Goal: Information Seeking & Learning: Learn about a topic

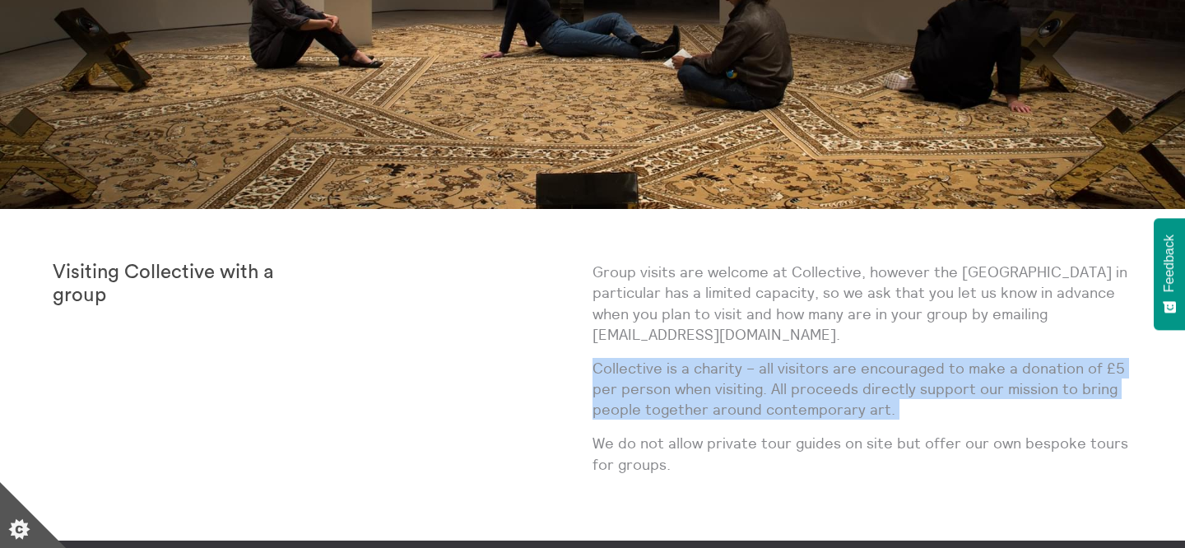
click at [617, 305] on p "Group visits are welcome at Collective, however the [GEOGRAPHIC_DATA] in partic…" at bounding box center [862, 303] width 540 height 83
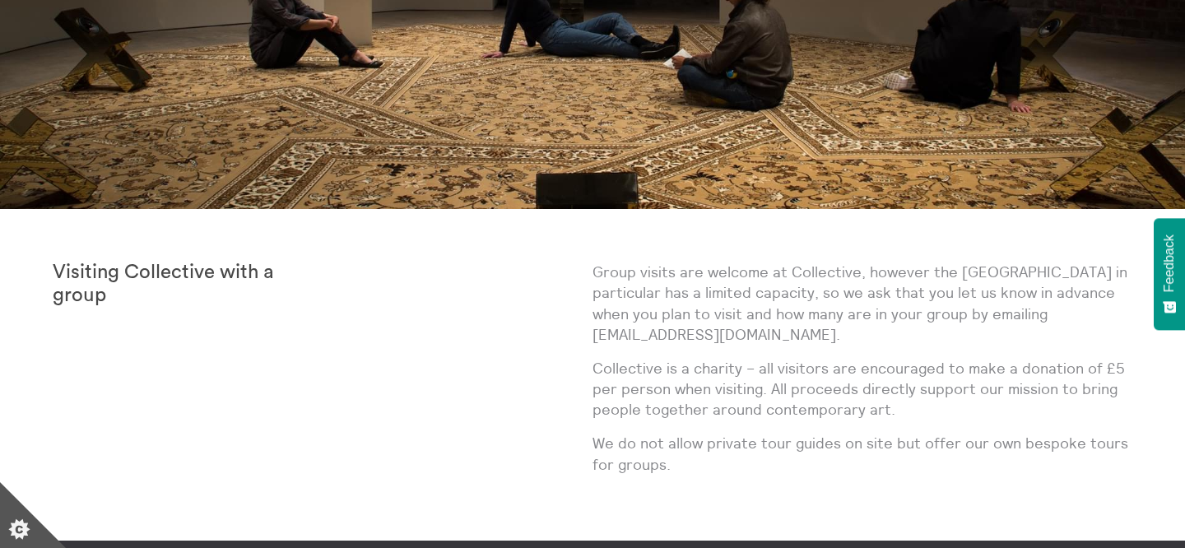
click at [617, 305] on p "Group visits are welcome at Collective, however the [GEOGRAPHIC_DATA] in partic…" at bounding box center [862, 303] width 540 height 83
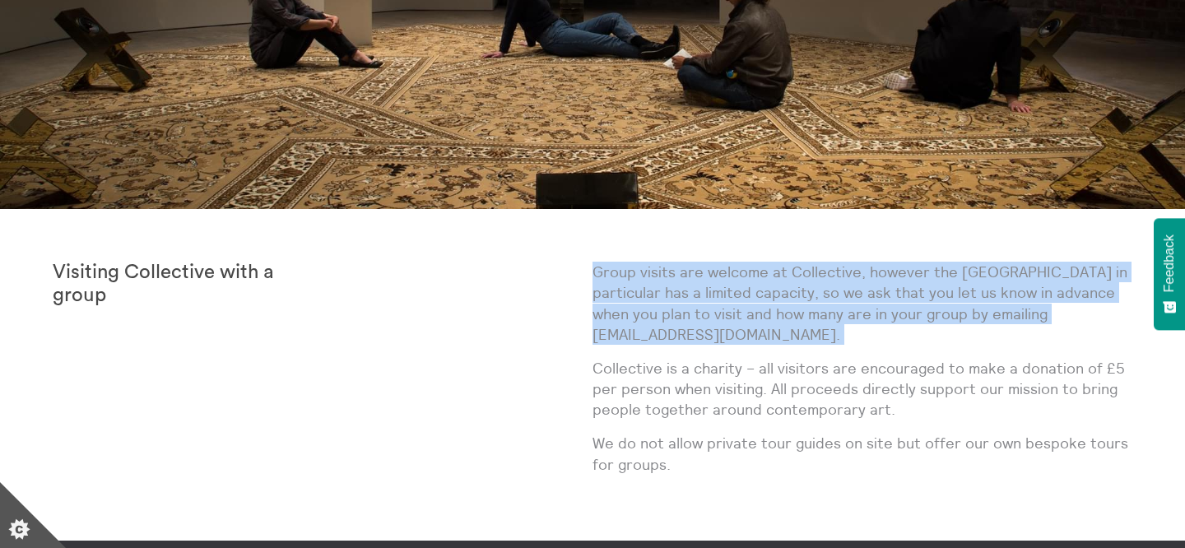
click at [617, 305] on p "Group visits are welcome at Collective, however the [GEOGRAPHIC_DATA] in partic…" at bounding box center [862, 303] width 540 height 83
click at [683, 280] on p "Group visits are welcome at Collective, however the [GEOGRAPHIC_DATA] in partic…" at bounding box center [862, 303] width 540 height 83
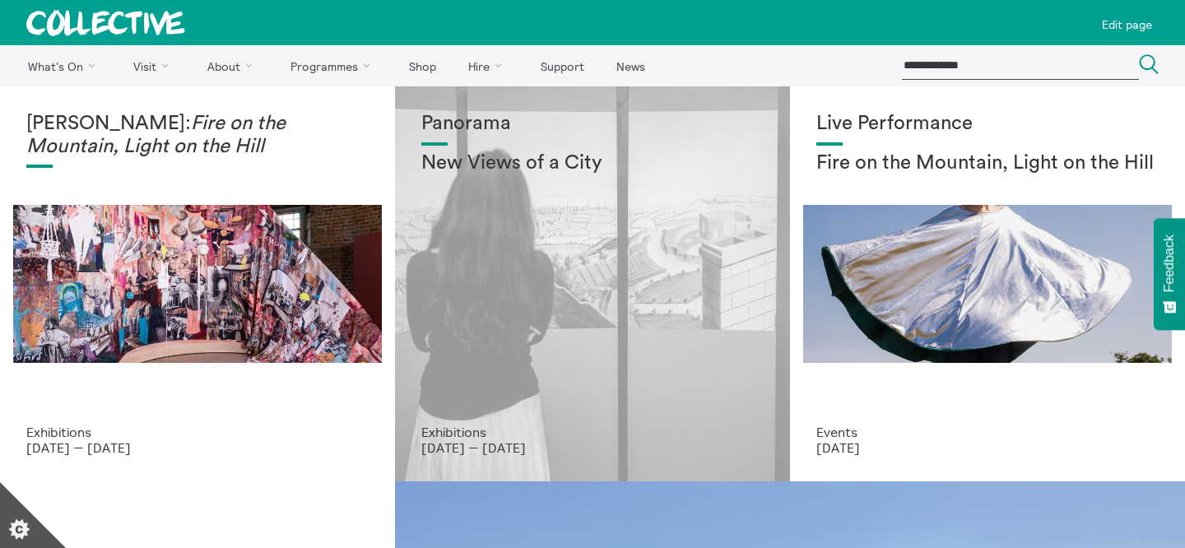
click at [550, 192] on div "Panorama New Views of a City" at bounding box center [592, 269] width 342 height 312
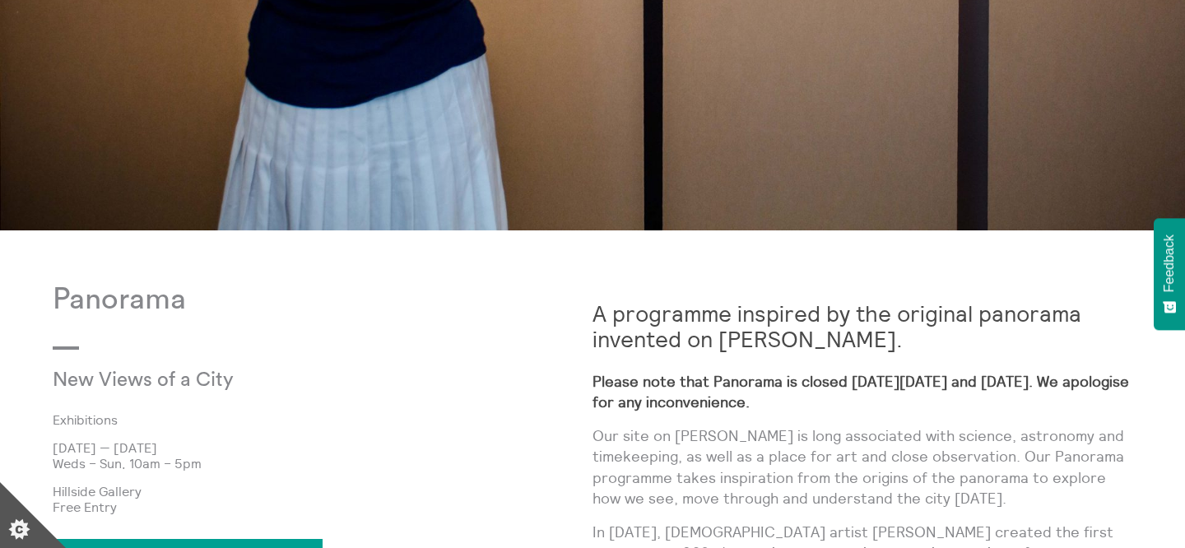
scroll to position [736, 0]
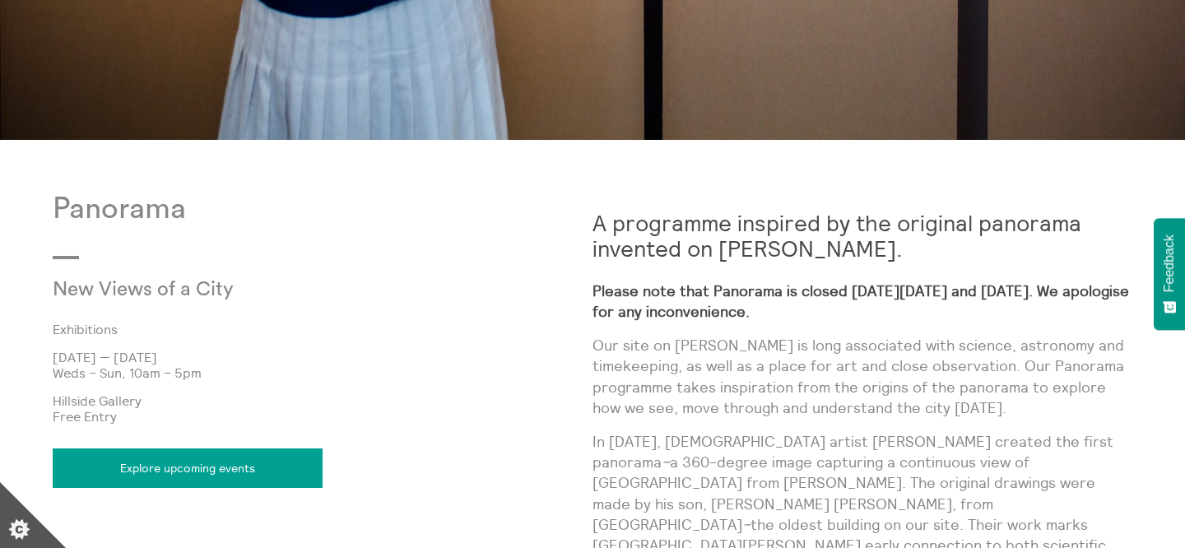
click at [774, 293] on strong "Please note that Panorama is closed on Thursday 21 and Friday 22 August. We apo…" at bounding box center [860, 300] width 536 height 39
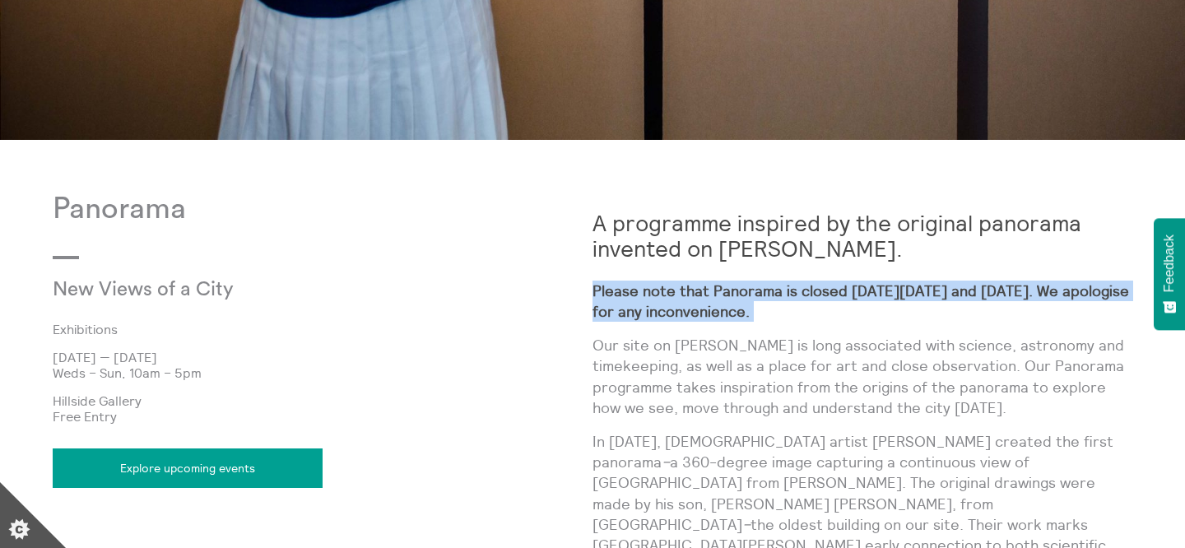
click at [774, 293] on strong "Please note that Panorama is closed on Thursday 21 and Friday 22 August. We apo…" at bounding box center [860, 300] width 536 height 39
click at [779, 301] on p "Please note that Panorama is closed on Thursday 21 and Friday 22 August. We apo…" at bounding box center [862, 301] width 540 height 41
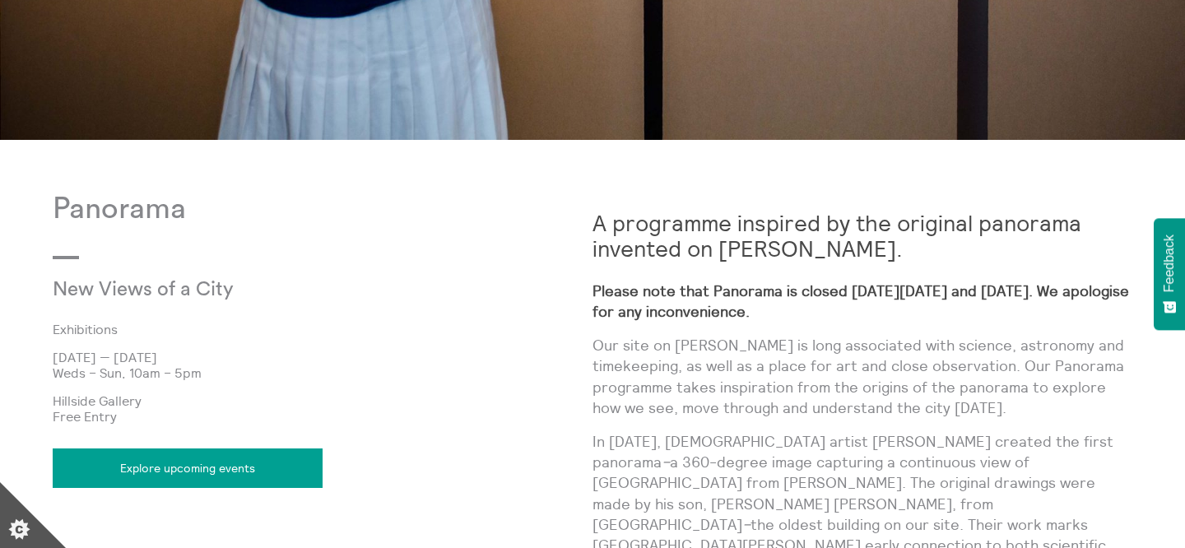
click at [779, 301] on p "Please note that Panorama is closed on Thursday 21 and Friday 22 August. We apo…" at bounding box center [862, 301] width 540 height 41
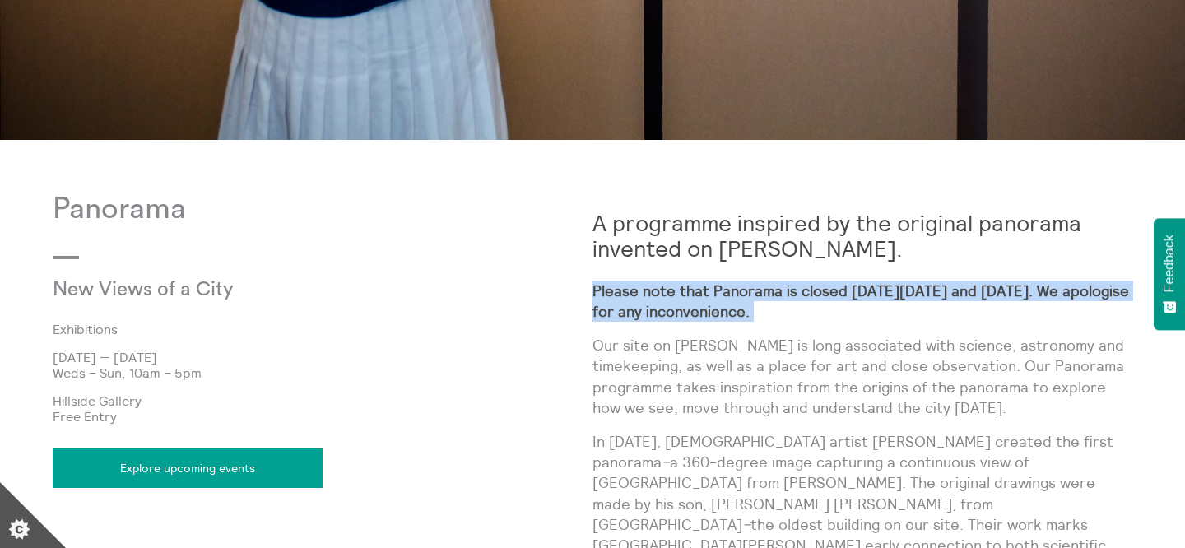
click at [808, 309] on strong "Please note that Panorama is closed on Thursday 21 and Friday 22 August. We apo…" at bounding box center [860, 300] width 536 height 39
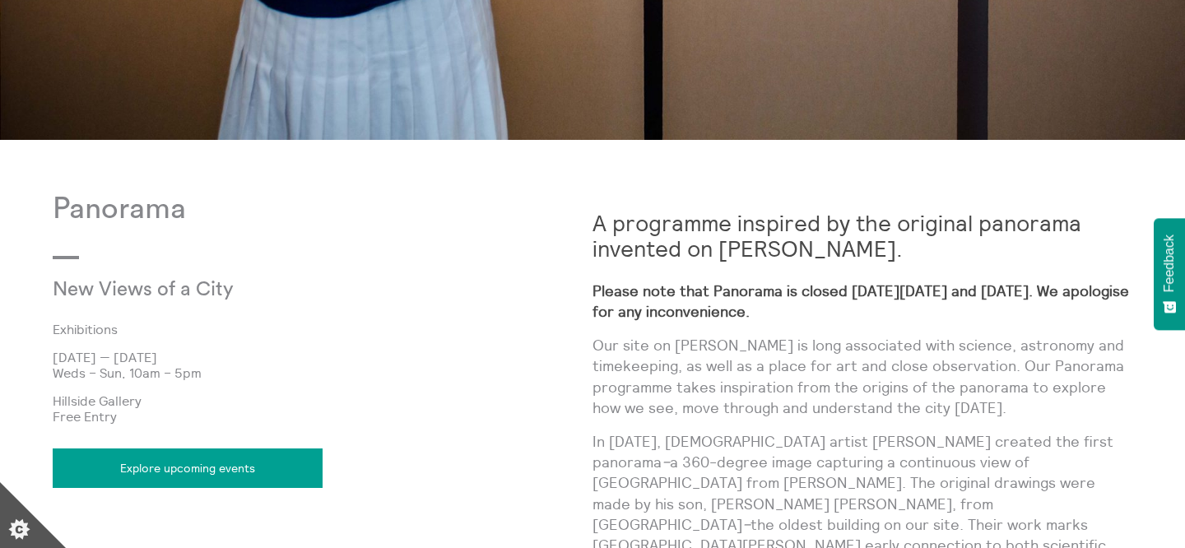
click at [808, 309] on strong "Please note that Panorama is closed on Thursday 21 and Friday 22 August. We apo…" at bounding box center [860, 300] width 536 height 39
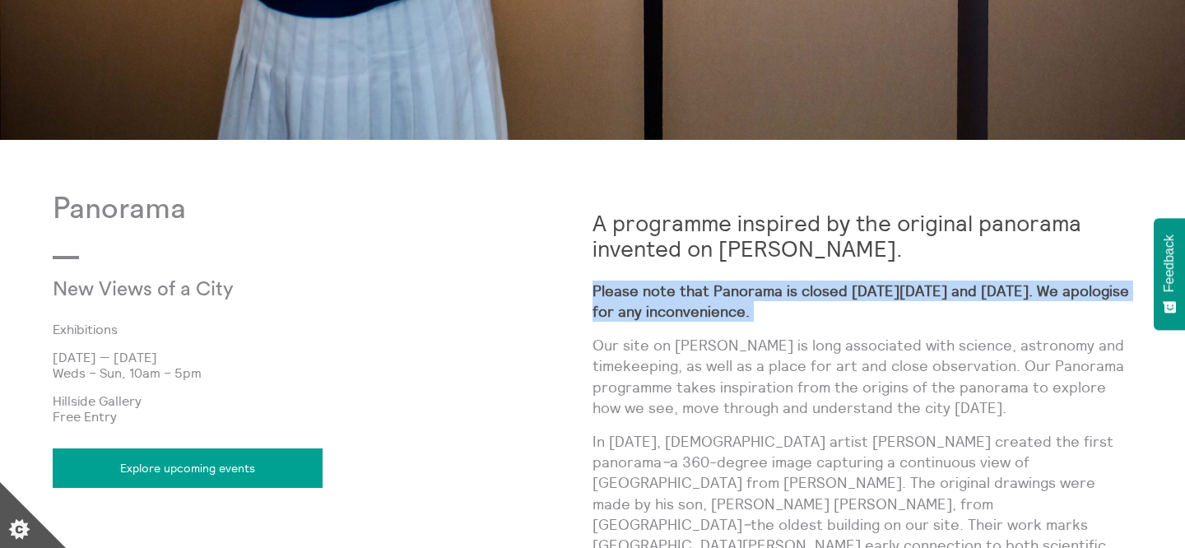
click at [830, 313] on p "Please note that Panorama is closed on Thursday 21 and Friday 22 August. We apo…" at bounding box center [862, 301] width 540 height 41
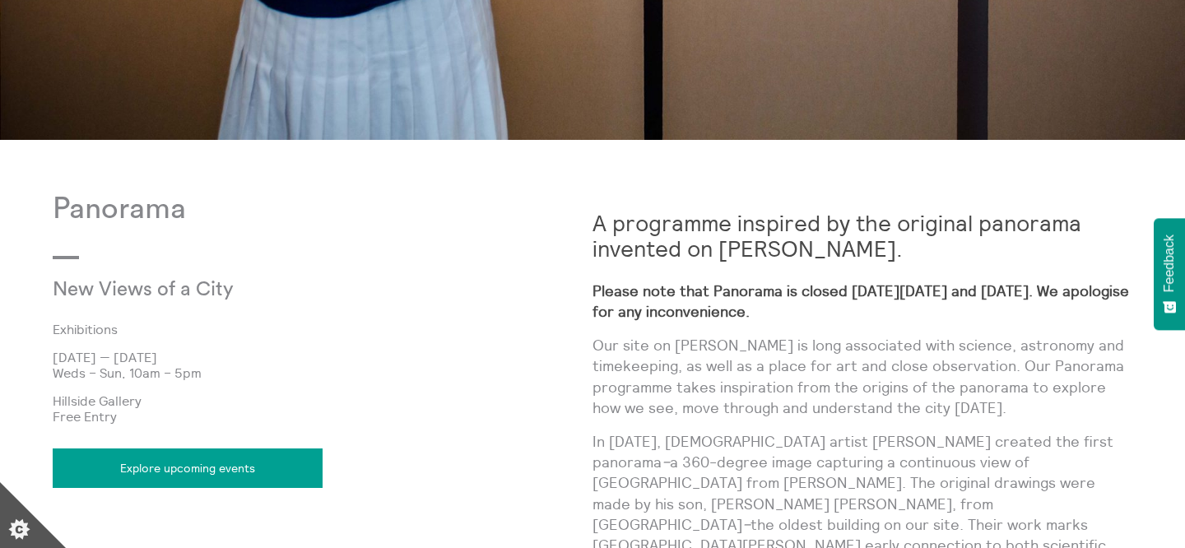
click at [830, 313] on p "Please note that Panorama is closed on Thursday 21 and Friday 22 August. We apo…" at bounding box center [862, 301] width 540 height 41
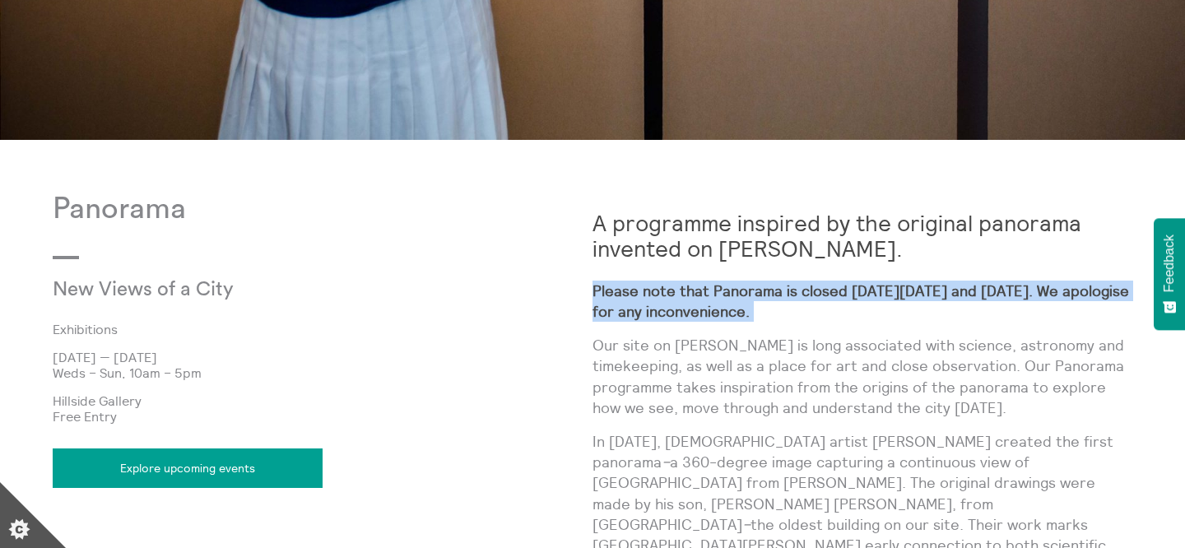
click at [838, 309] on p "Please note that Panorama is closed on Thursday 21 and Friday 22 August. We apo…" at bounding box center [862, 301] width 540 height 41
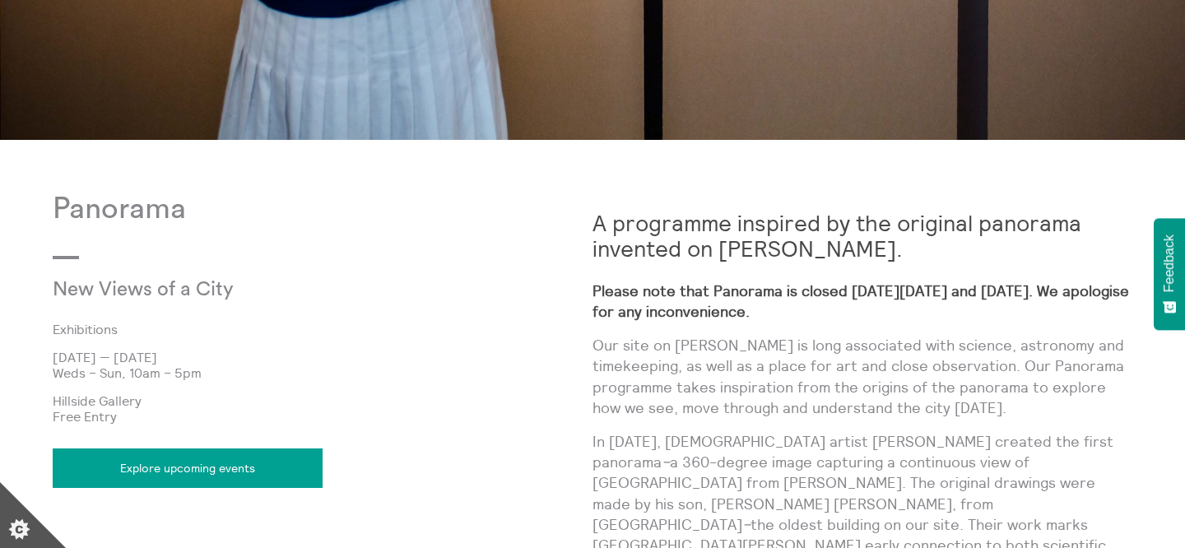
click at [838, 309] on p "Please note that Panorama is closed on Thursday 21 and Friday 22 August. We apo…" at bounding box center [862, 301] width 540 height 41
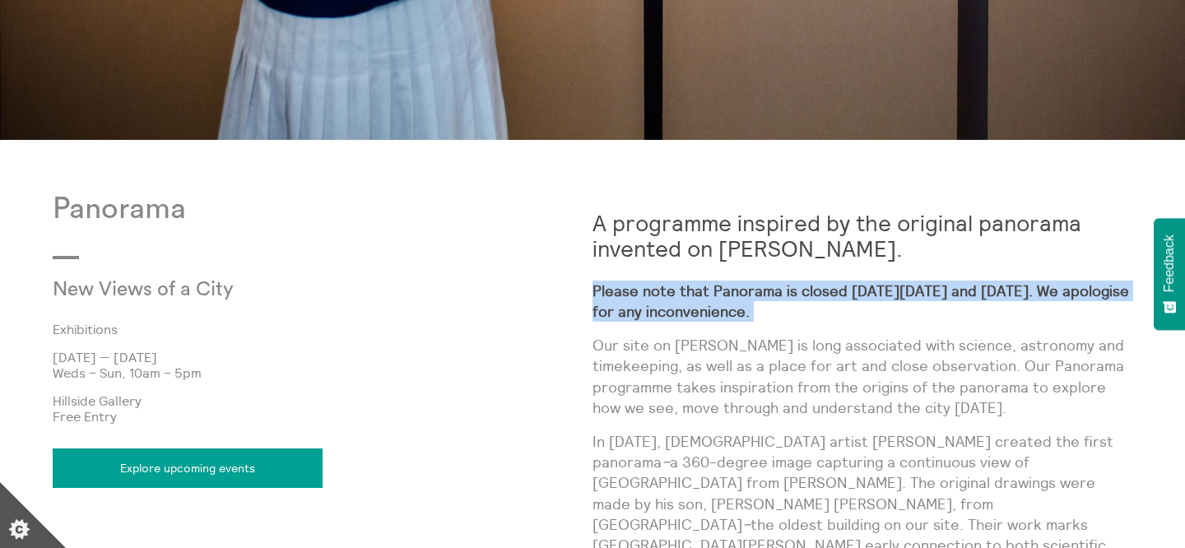
click at [854, 309] on p "Please note that Panorama is closed on Thursday 21 and Friday 22 August. We apo…" at bounding box center [862, 301] width 540 height 41
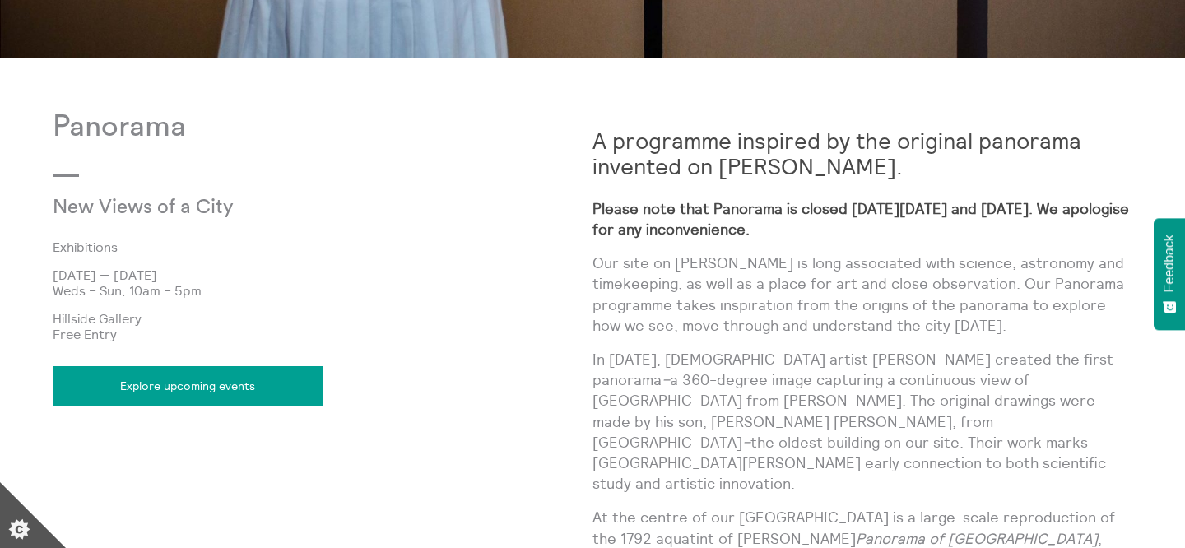
scroll to position [829, 0]
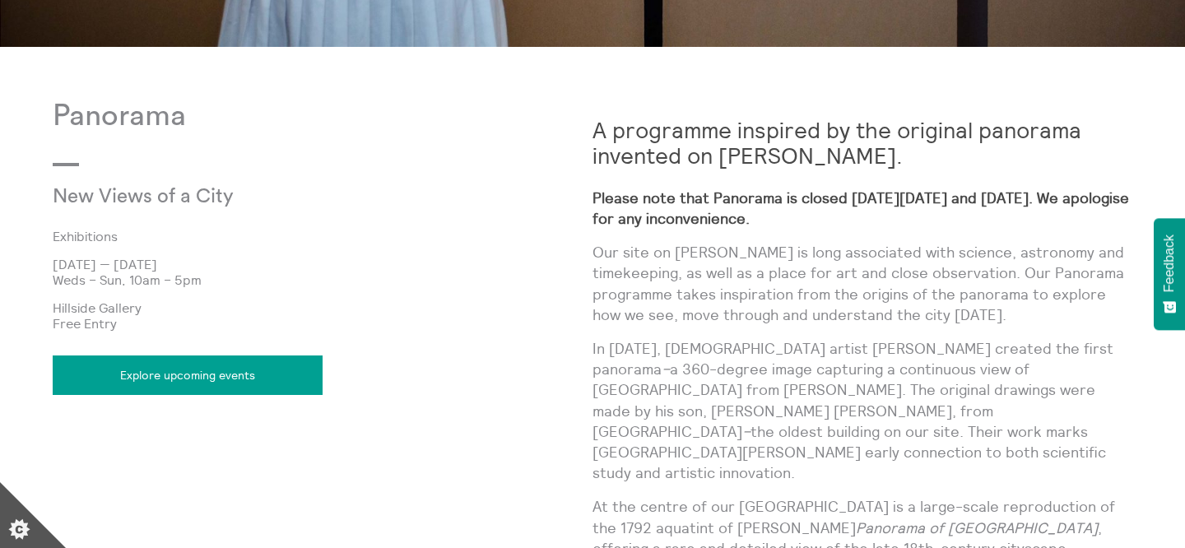
click at [855, 295] on p "Our site on Calton Hill is long associated with science, astronomy and timekeep…" at bounding box center [862, 283] width 540 height 83
click at [865, 228] on p "Please note that Panorama is closed on Thursday 21 and Friday 22 August. We apo…" at bounding box center [862, 208] width 540 height 41
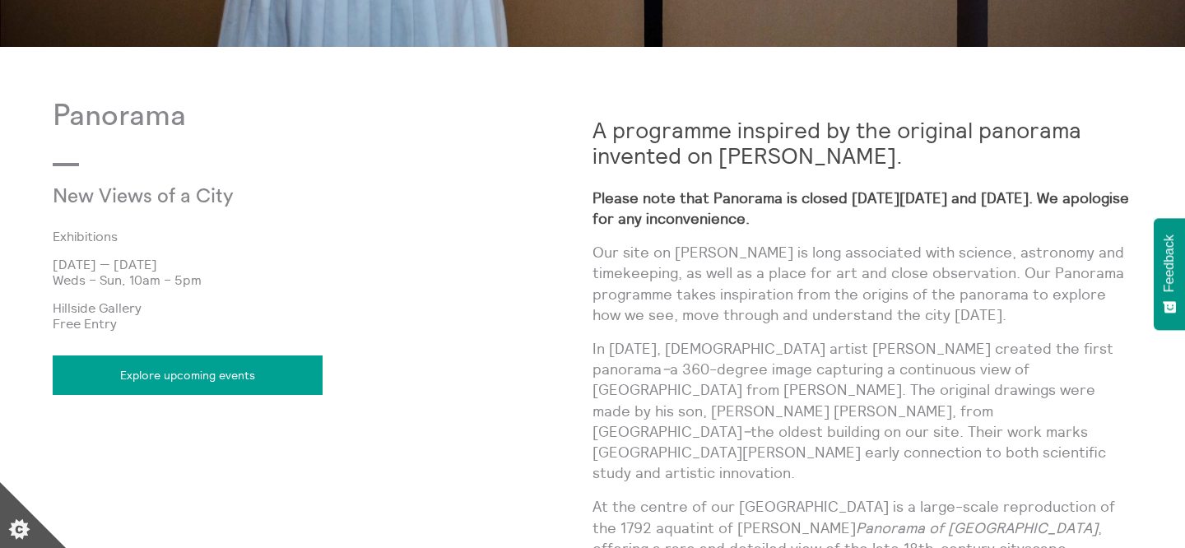
click at [865, 228] on p "Please note that Panorama is closed on Thursday 21 and Friday 22 August. We apo…" at bounding box center [862, 208] width 540 height 41
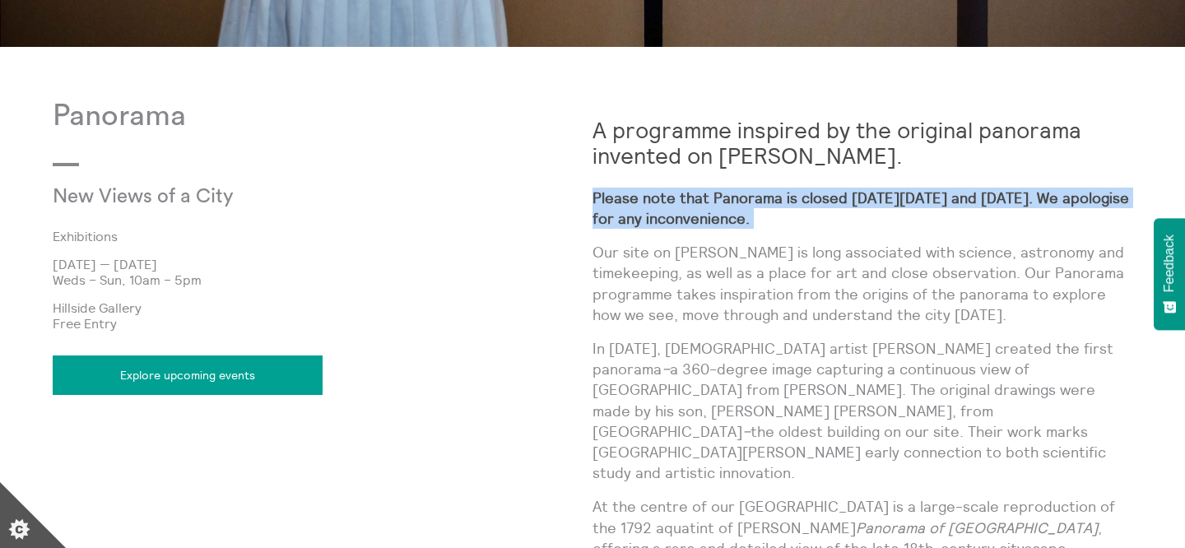
click at [871, 208] on p "Please note that Panorama is closed on Thursday 21 and Friday 22 August. We apo…" at bounding box center [862, 208] width 540 height 41
click at [879, 225] on p "Please note that Panorama is closed on Thursday 21 and Friday 22 August. We apo…" at bounding box center [862, 208] width 540 height 41
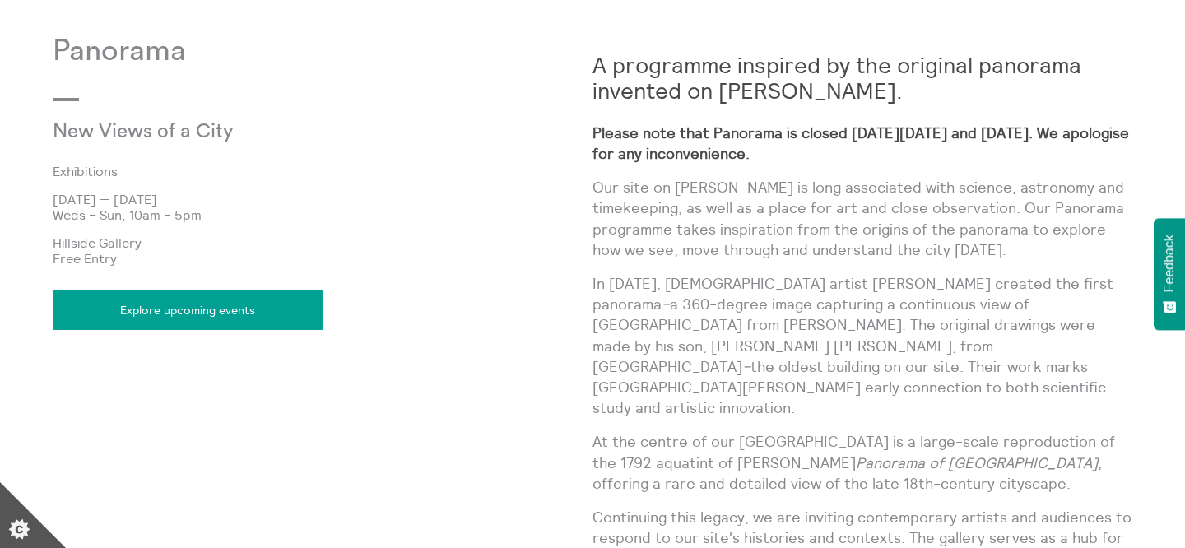
scroll to position [908, 0]
